Goal: Task Accomplishment & Management: Use online tool/utility

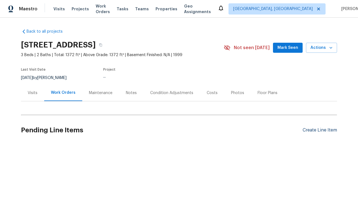
click at [318, 130] on div "Create Line Item" at bounding box center [320, 130] width 34 height 5
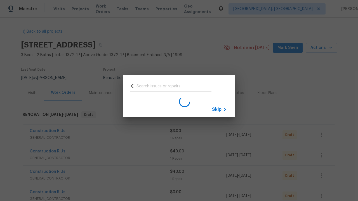
click at [217, 109] on span "Skip" at bounding box center [217, 110] width 10 height 6
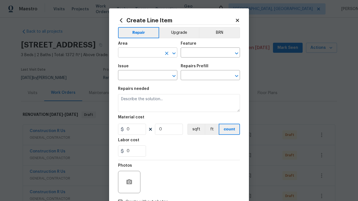
click at [138, 53] on input "text" at bounding box center [140, 53] width 44 height 9
type input "Bedroom"
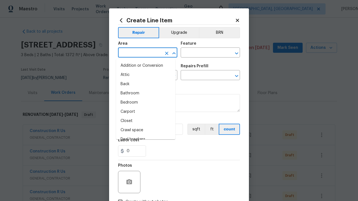
click at [144, 103] on li "Bedroom" at bounding box center [145, 102] width 59 height 9
type input "Bedroom"
